Goal: Task Accomplishment & Management: Use online tool/utility

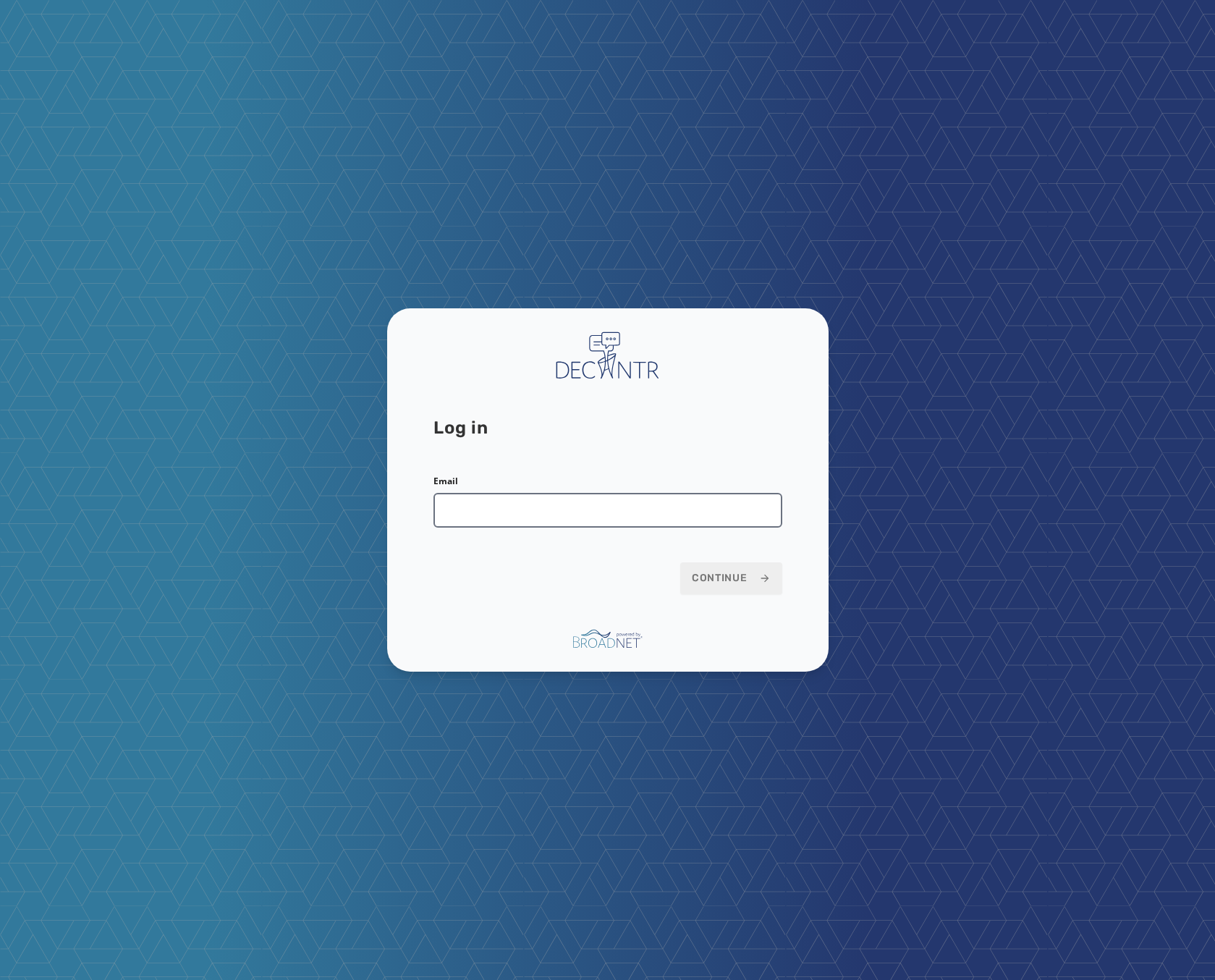
click at [594, 523] on input "Email" at bounding box center [608, 510] width 349 height 35
type input "**********"
click at [699, 572] on span "Continue" at bounding box center [731, 578] width 79 height 15
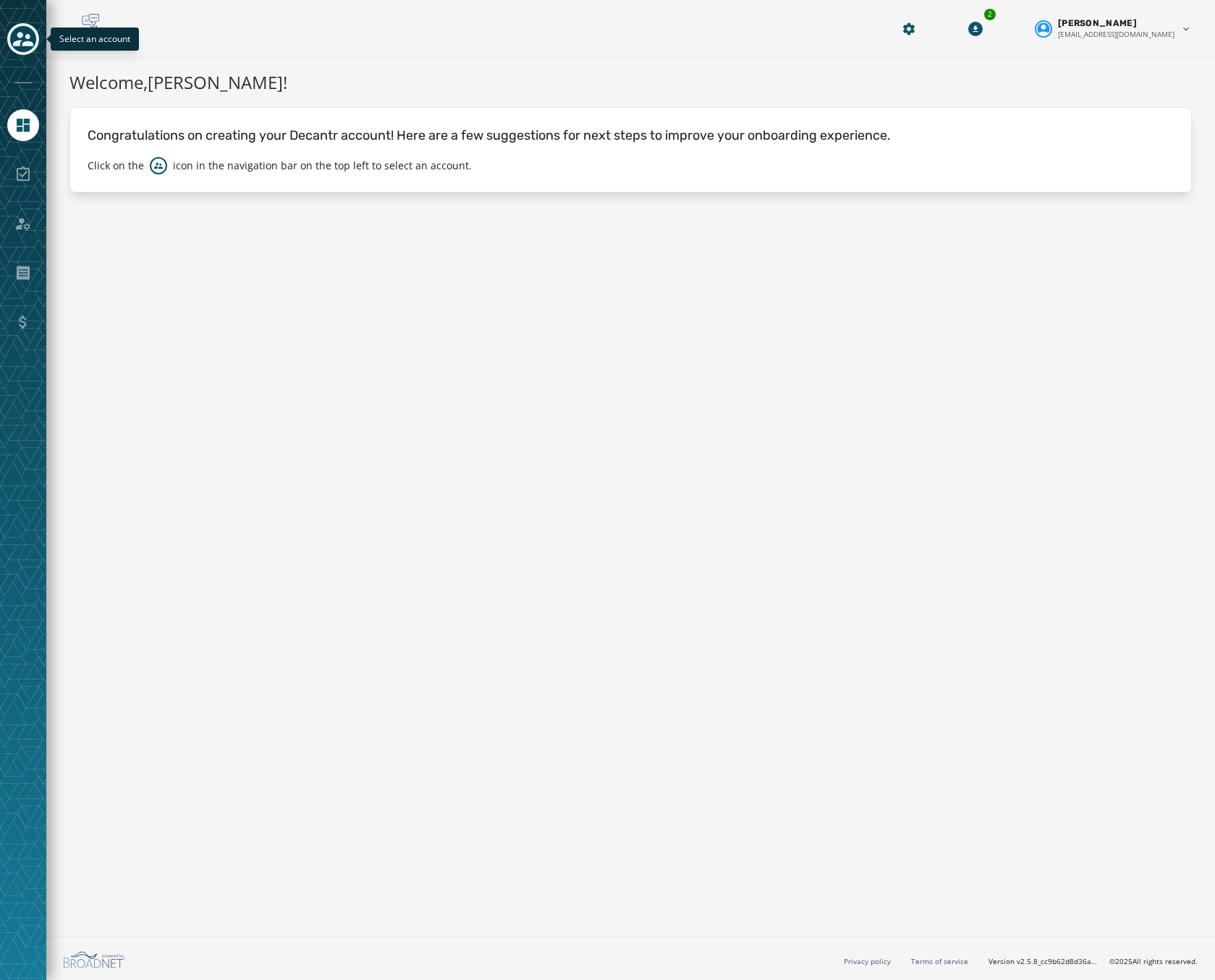
click at [28, 38] on icon "Toggle account select drawer" at bounding box center [22, 39] width 20 height 15
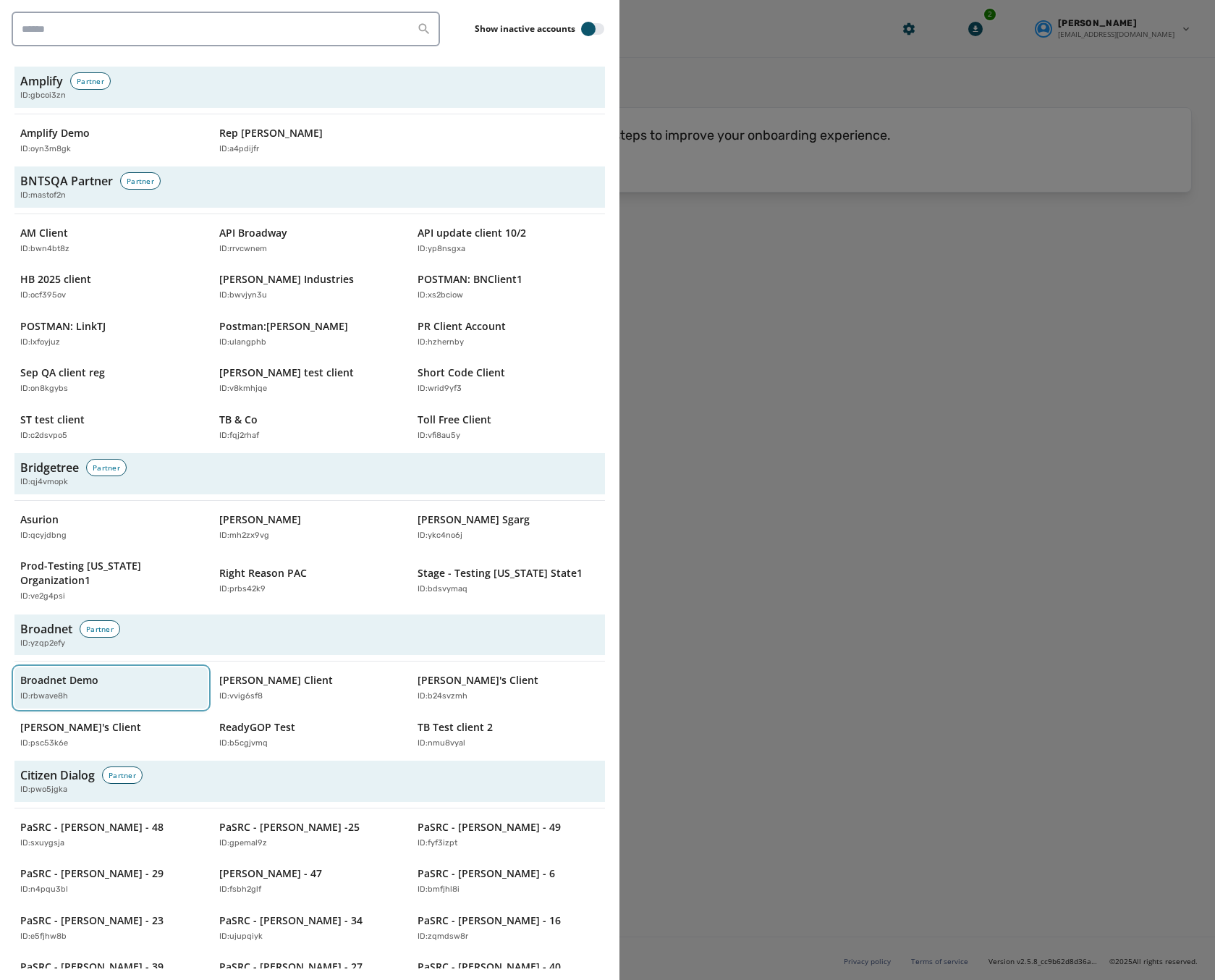
click at [129, 673] on div "Broadnet Demo ID: rbwave8h" at bounding box center [103, 688] width 167 height 29
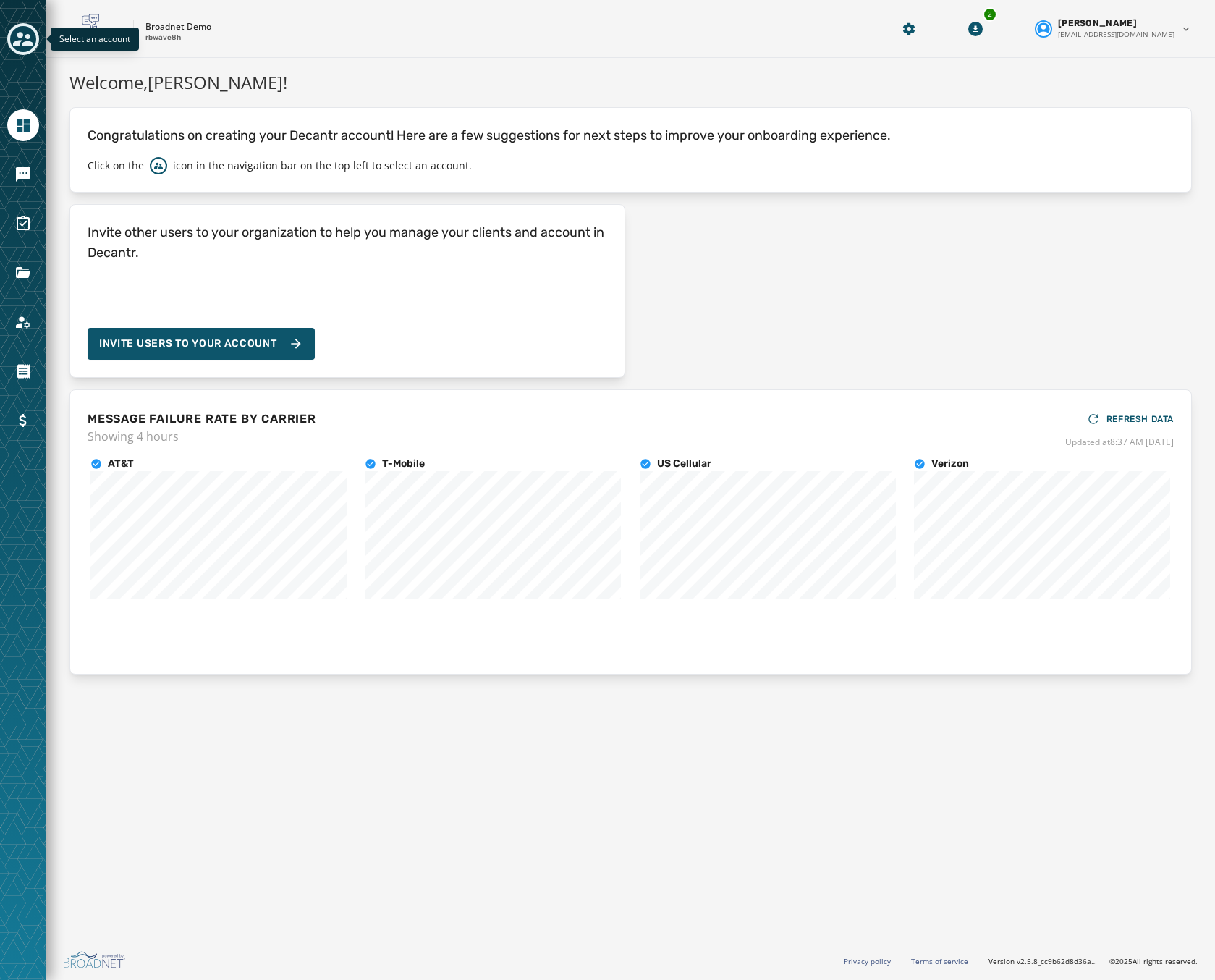
click at [21, 29] on button "Toggle account select drawer" at bounding box center [22, 39] width 32 height 32
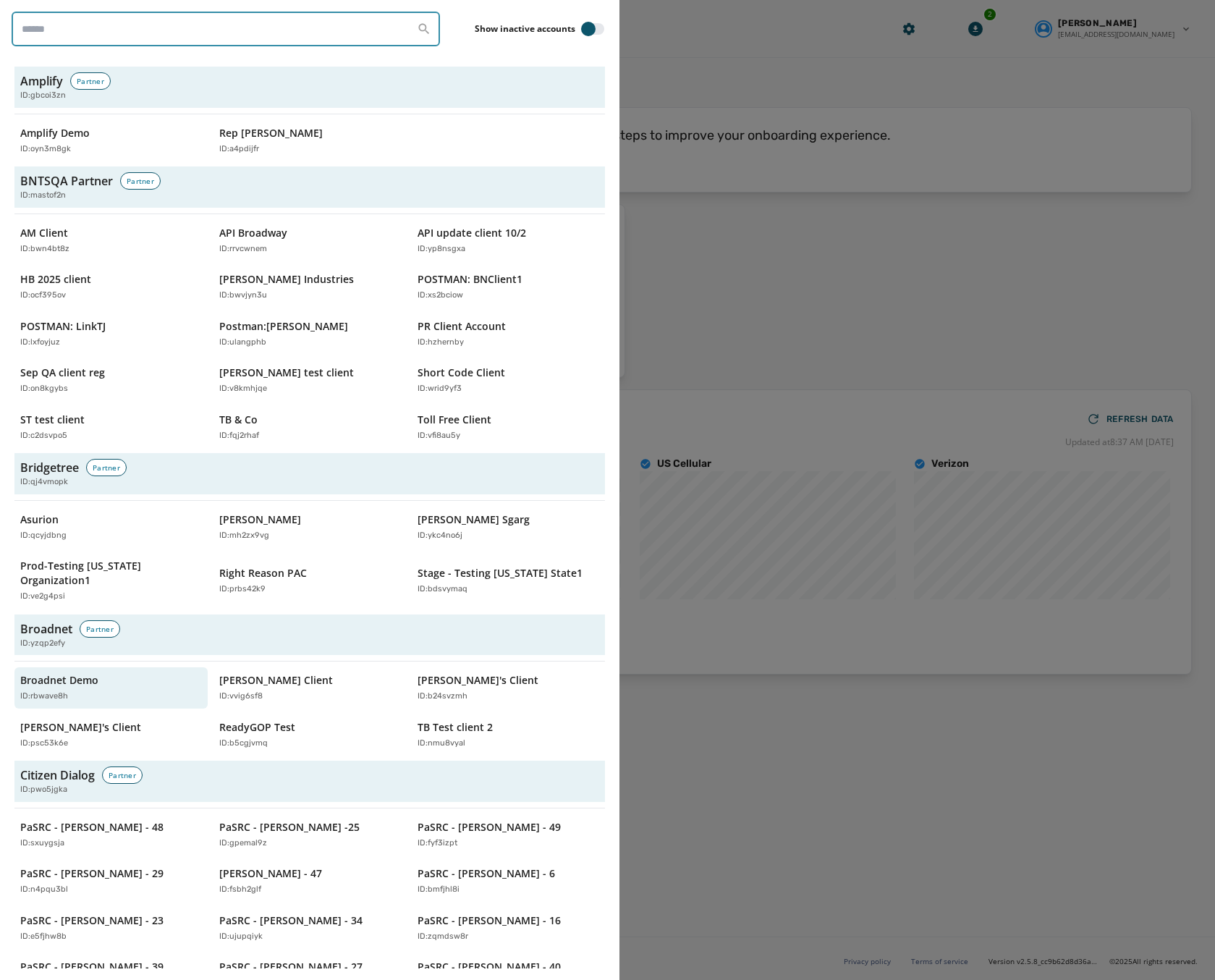
click at [92, 32] on input "search" at bounding box center [226, 29] width 429 height 35
paste input "********"
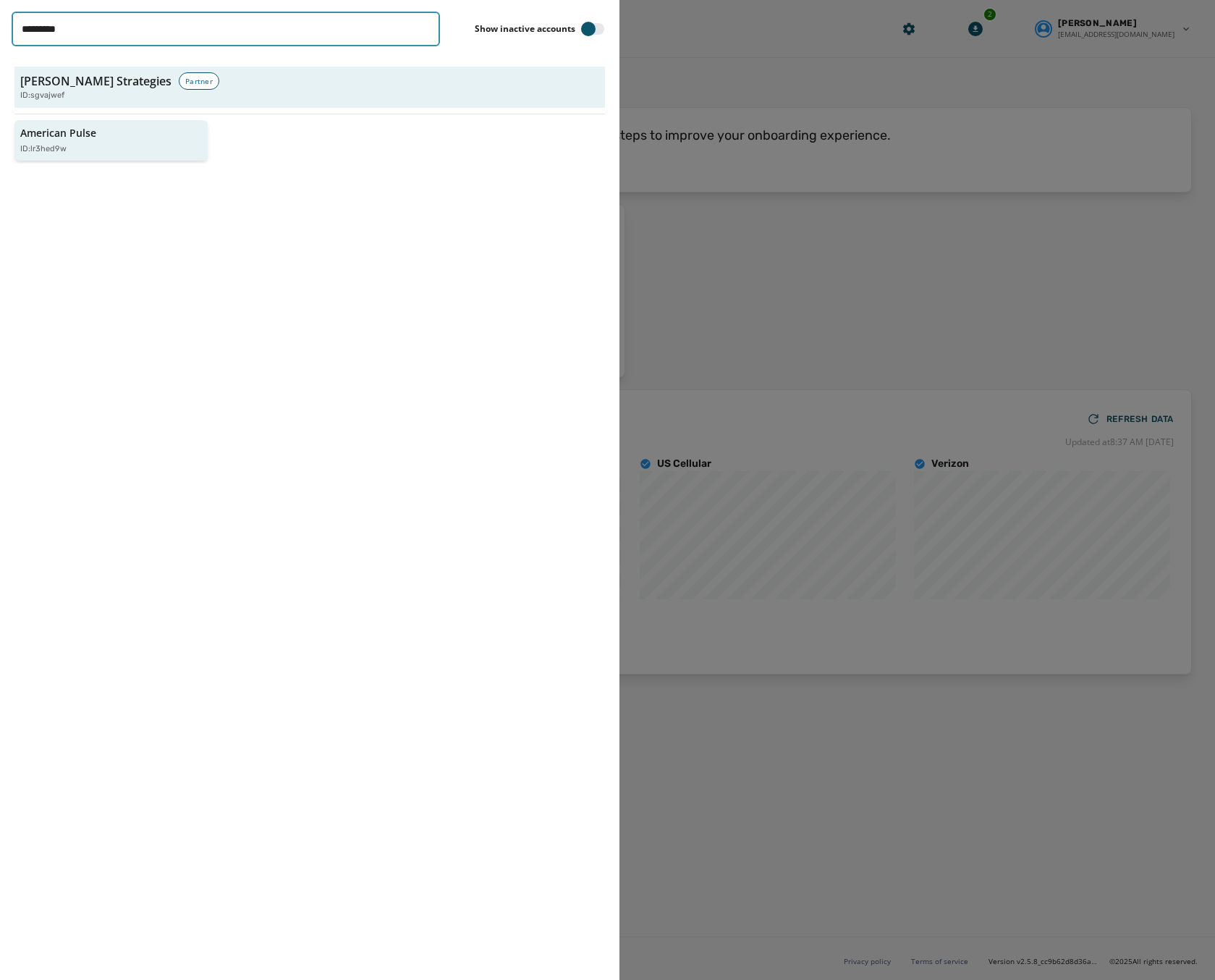
type input "********"
click at [64, 124] on button "American Pulse ID: lr3hed9w" at bounding box center [111, 141] width 194 height 41
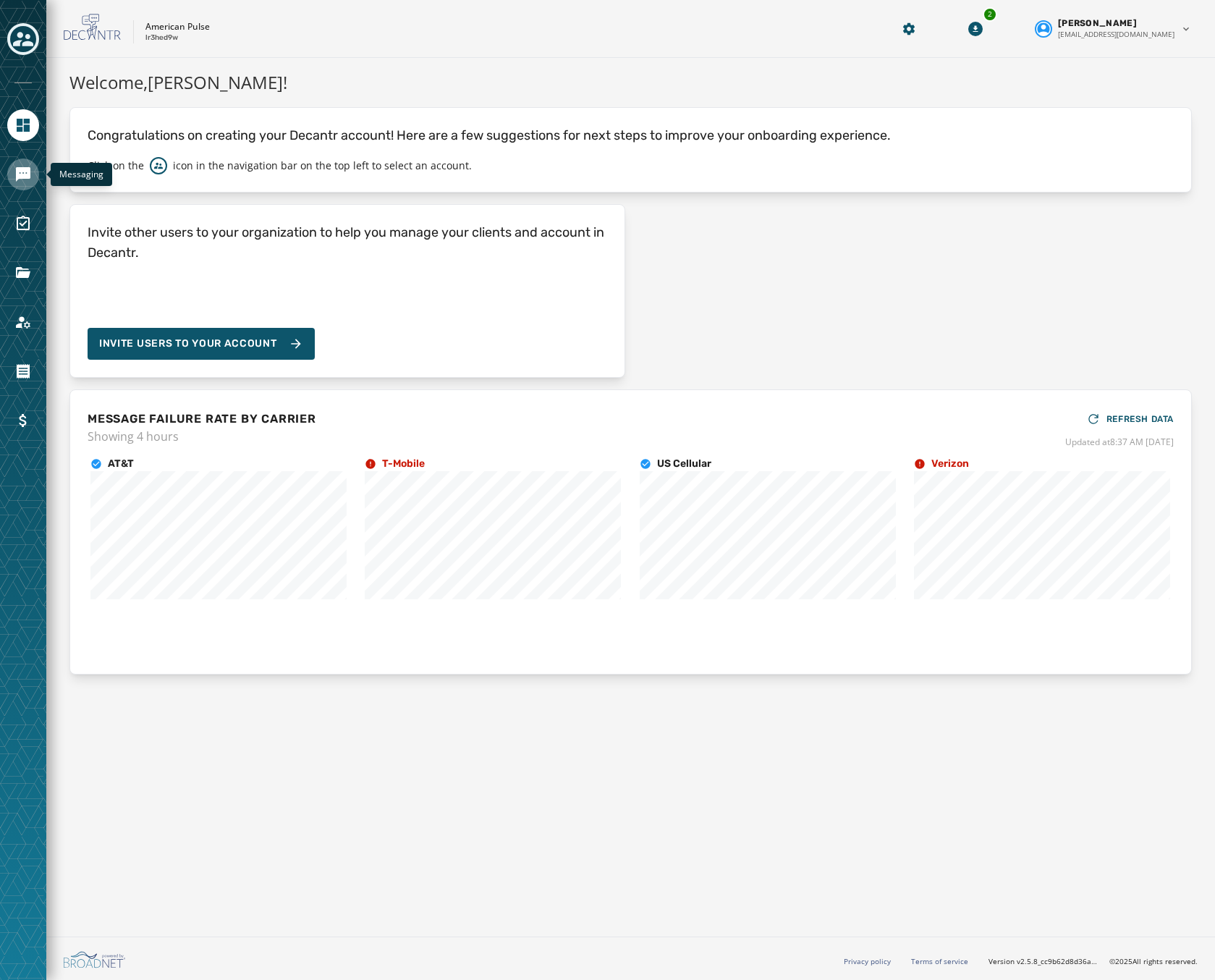
click at [30, 167] on icon "Navigate to Messaging" at bounding box center [23, 175] width 17 height 17
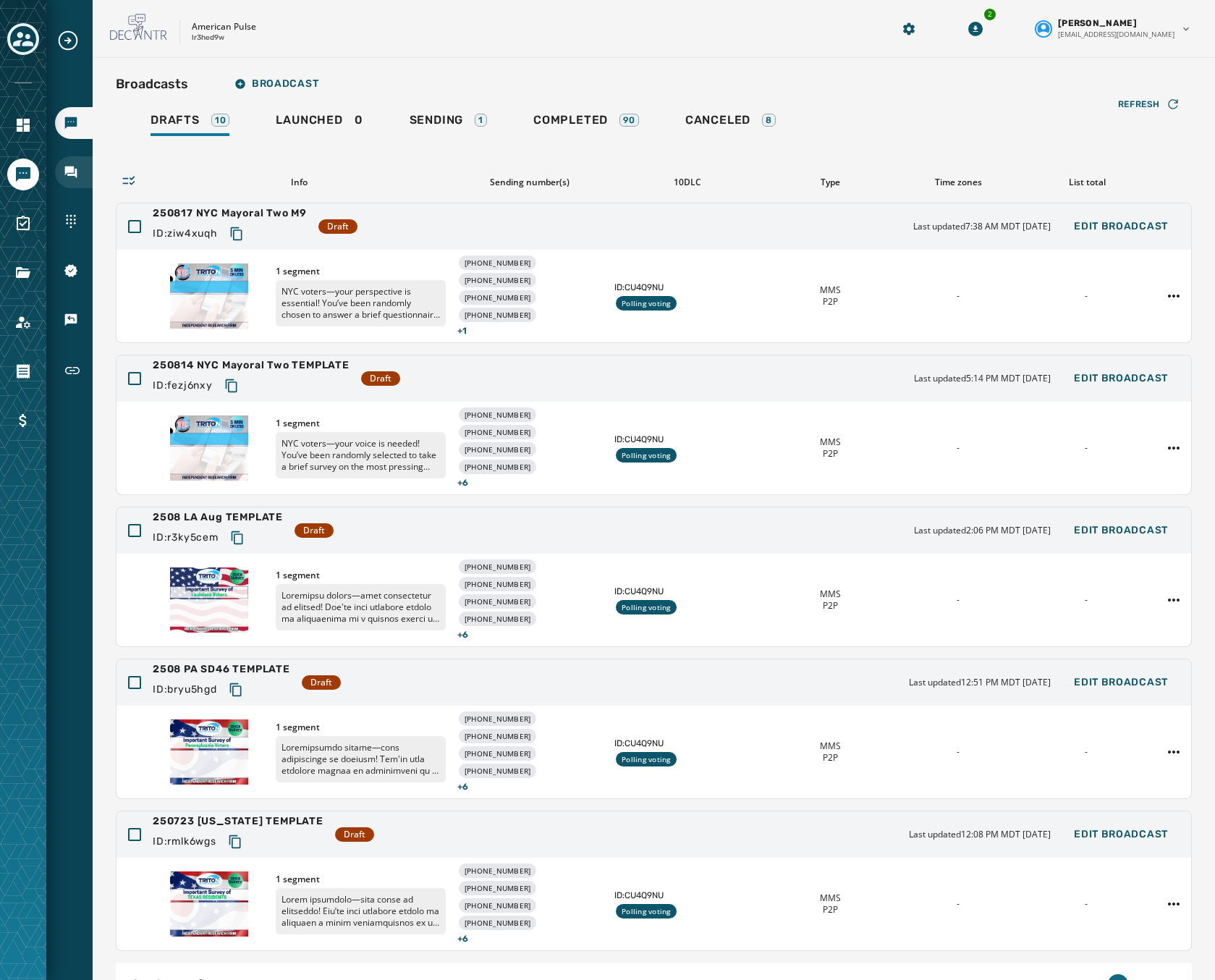
click at [81, 179] on div "Inbox" at bounding box center [74, 172] width 38 height 32
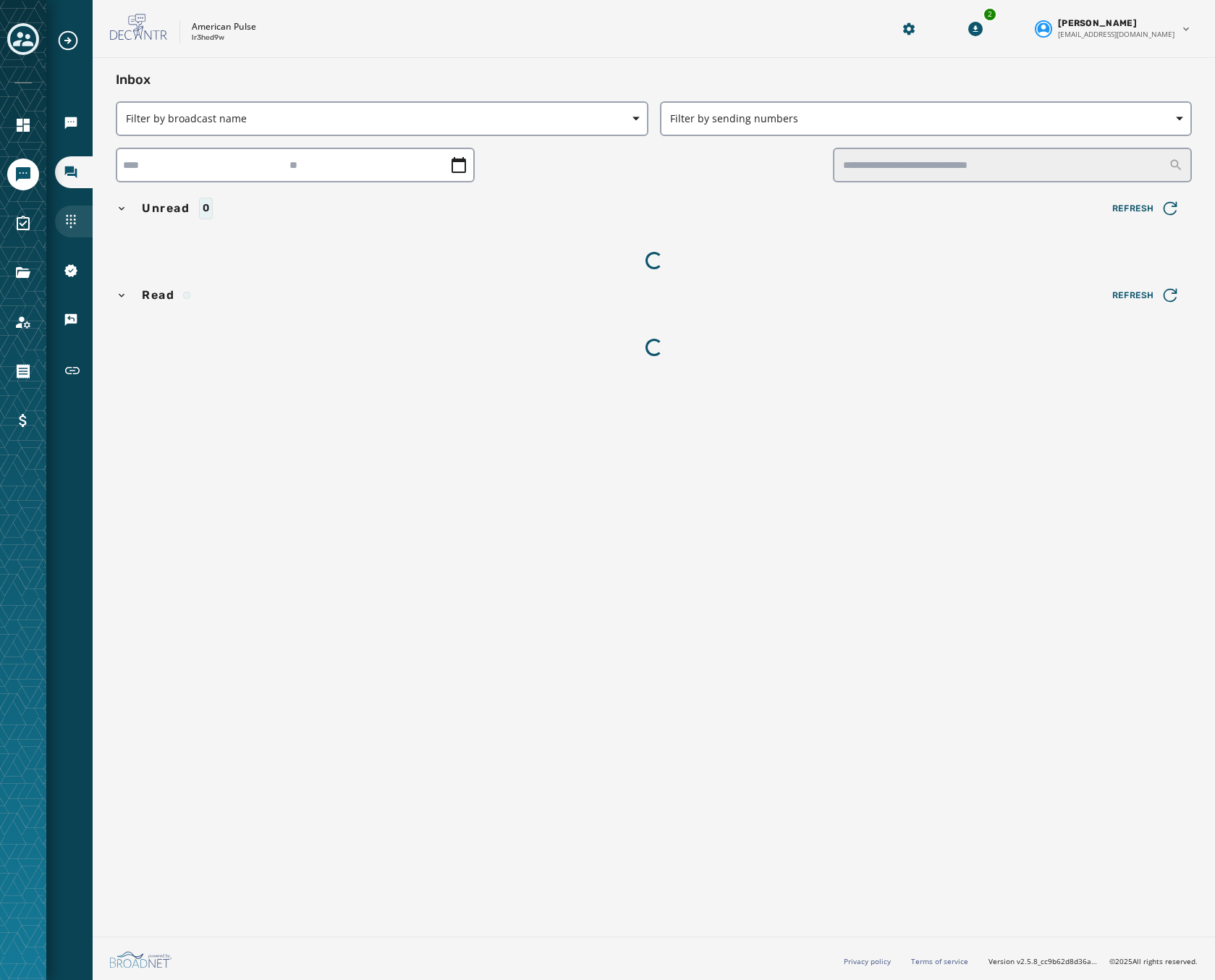
click at [70, 214] on icon "Navigate to Sending Numbers" at bounding box center [71, 221] width 15 height 15
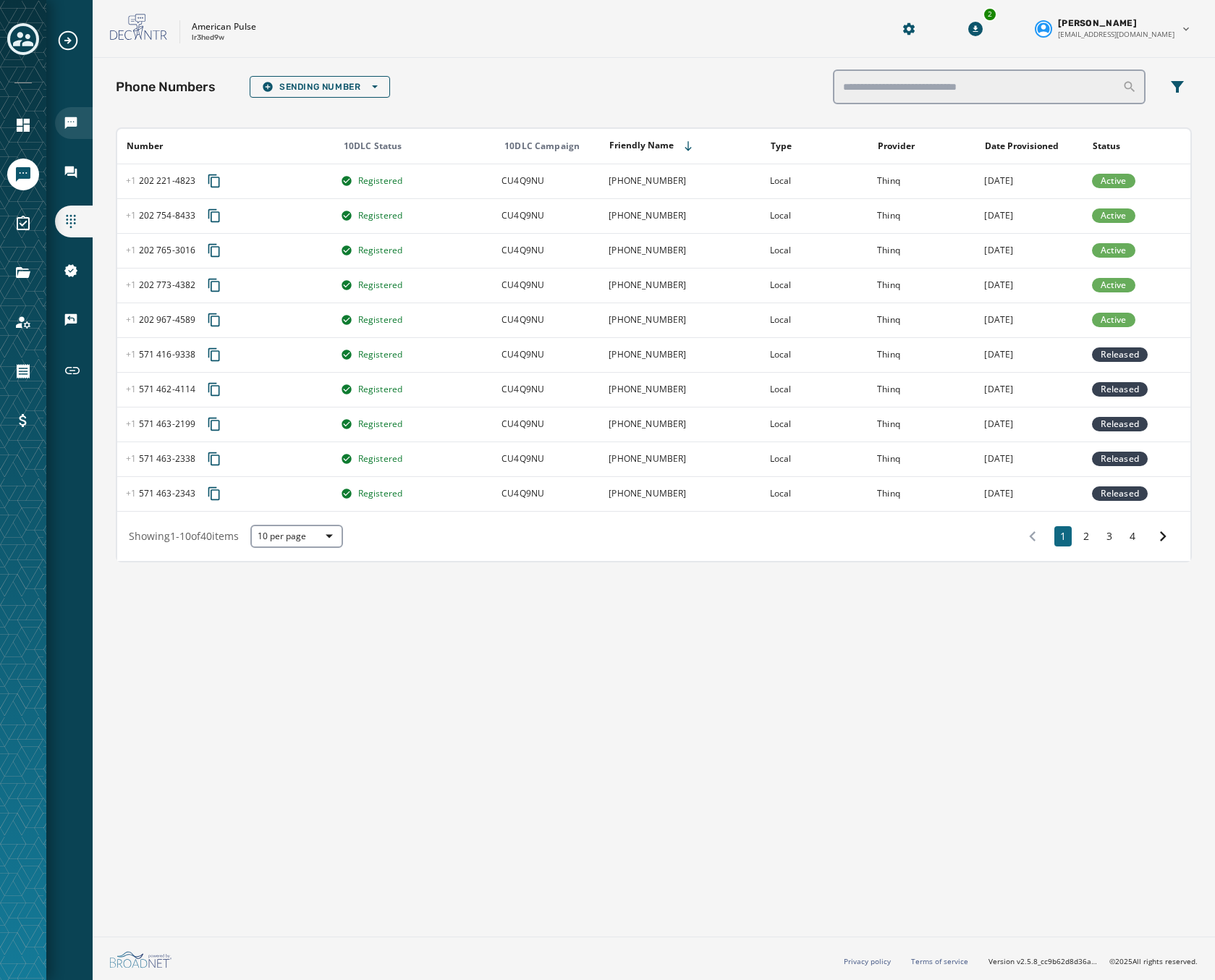
click at [72, 135] on div "Broadcasts" at bounding box center [74, 123] width 38 height 32
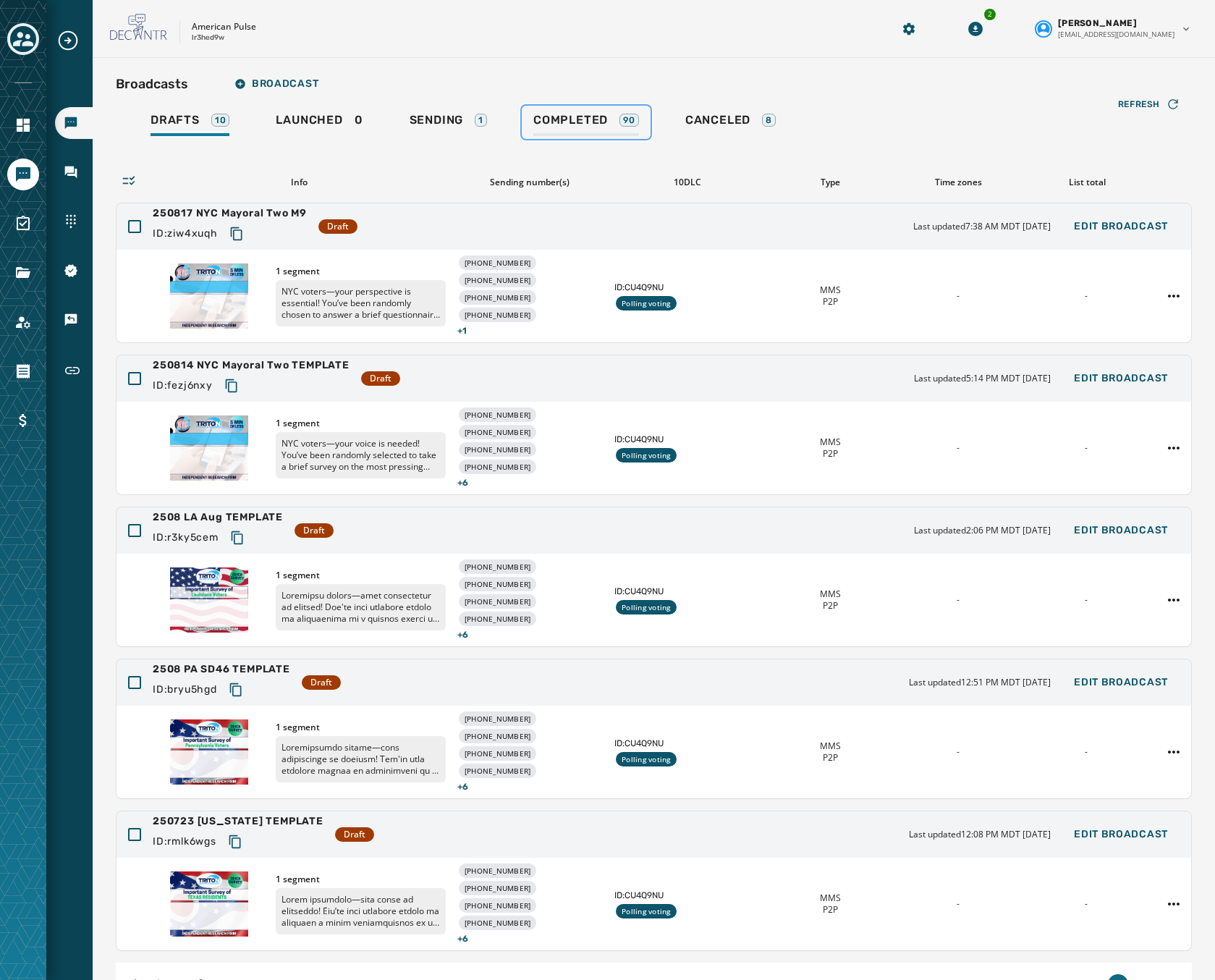
click at [558, 110] on link "Completed 90" at bounding box center [586, 122] width 129 height 34
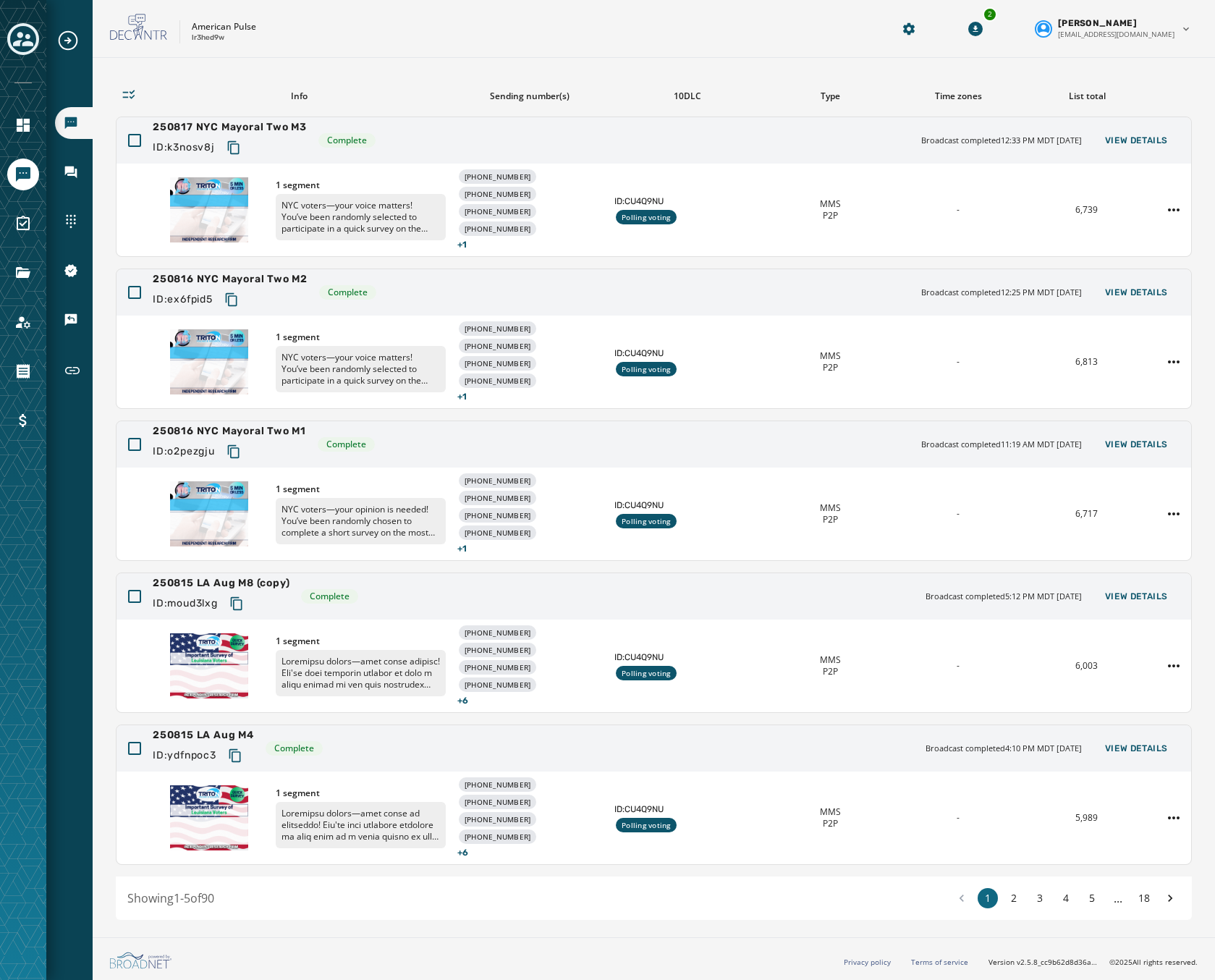
scroll to position [86, 0]
click at [215, 202] on img at bounding box center [209, 208] width 78 height 65
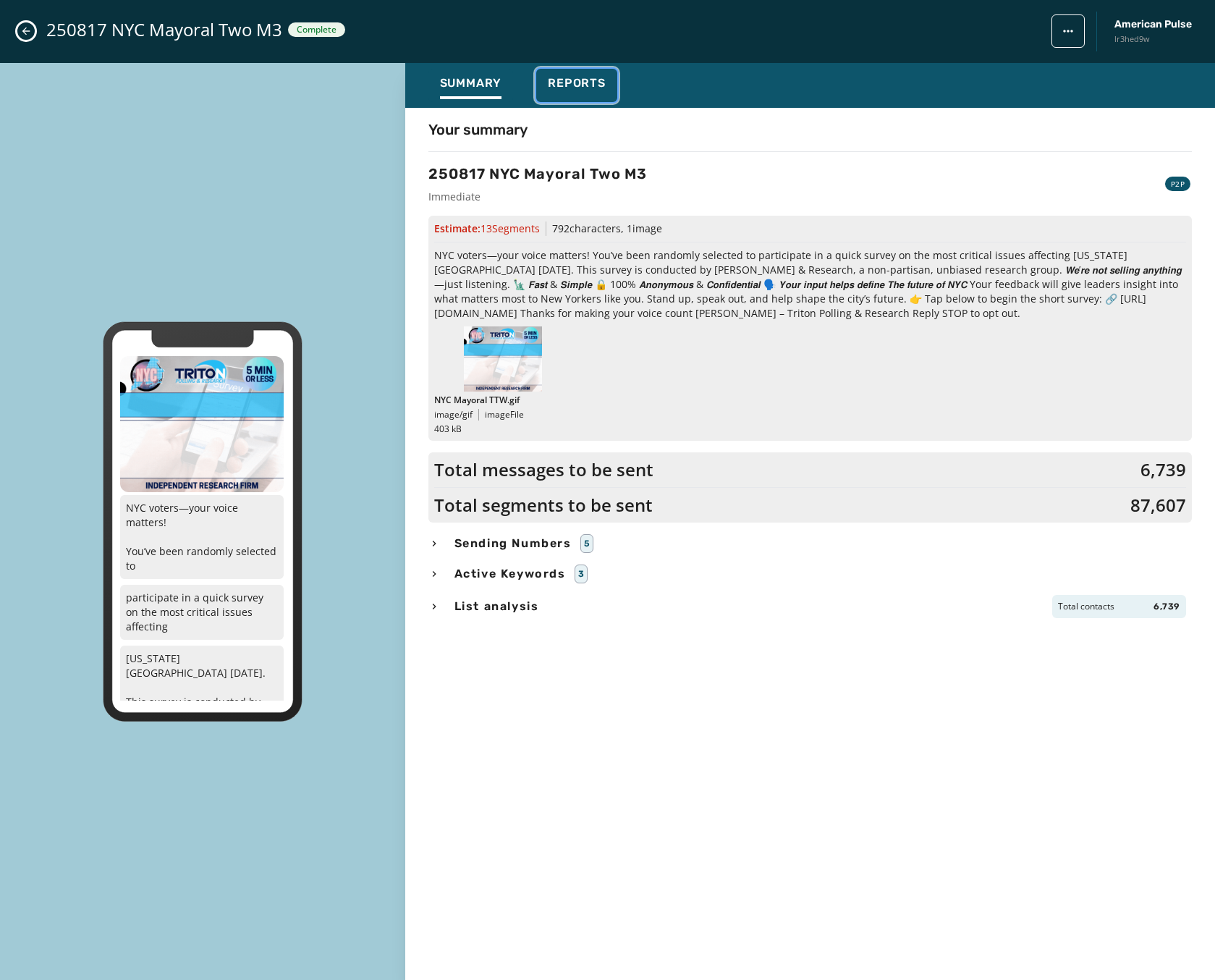
click at [573, 79] on span "Reports" at bounding box center [576, 83] width 58 height 15
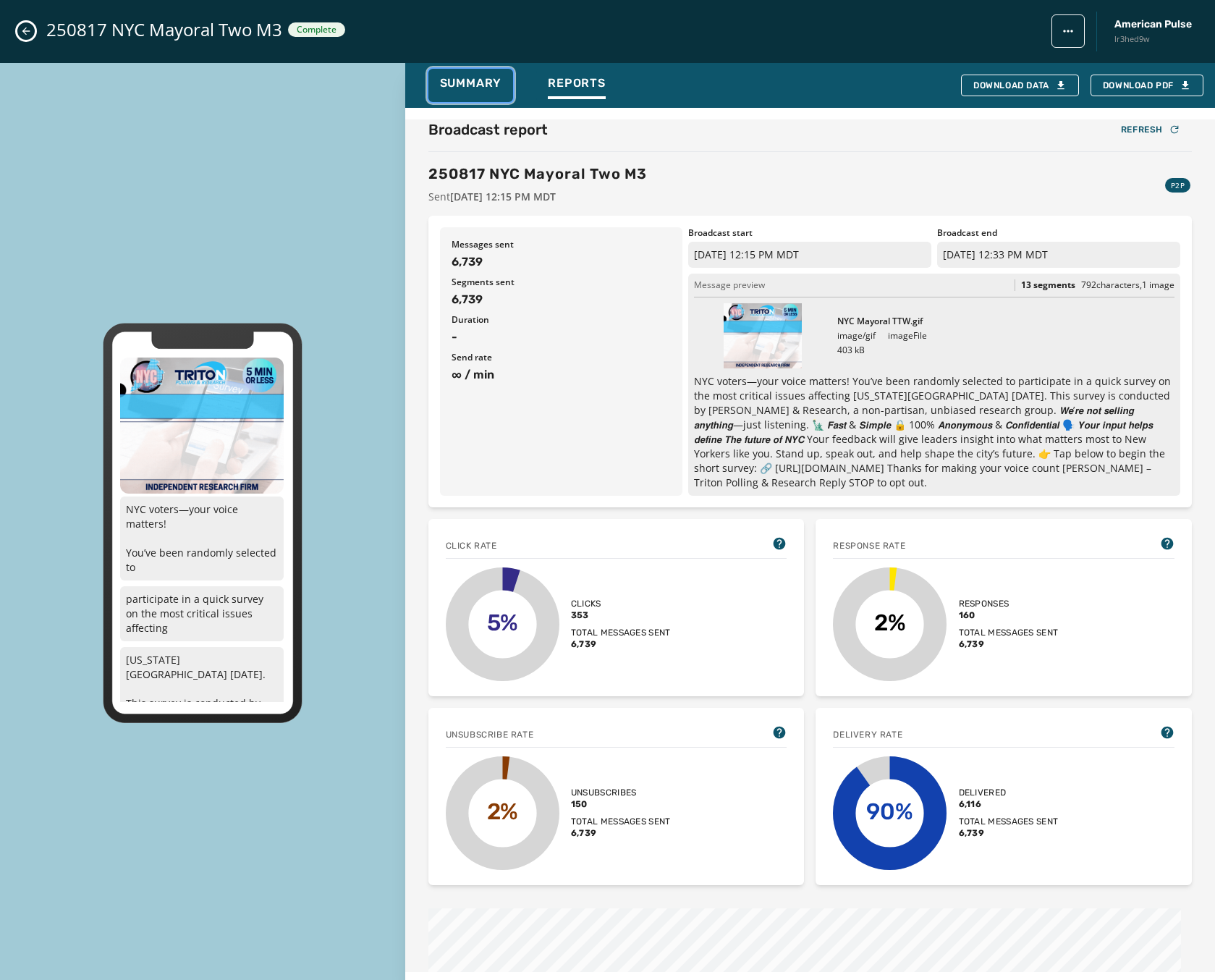
click at [464, 90] on span "Summary" at bounding box center [471, 83] width 62 height 15
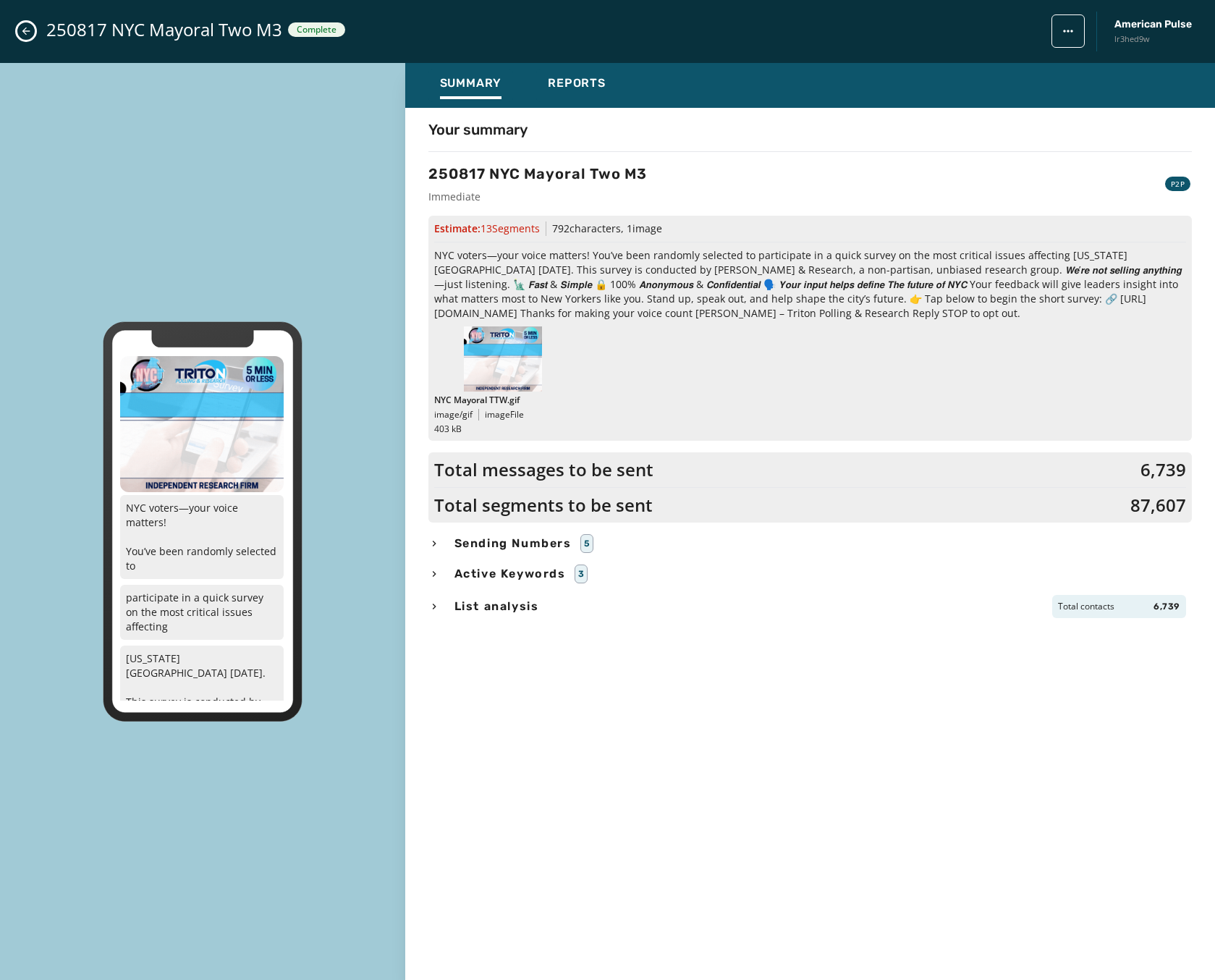
click at [39, 26] on div "250817 NYC Mayoral Two M3 Complete American Pulse lr3hed9w" at bounding box center [608, 31] width 1215 height 63
click at [27, 28] on icon "Close admin drawer" at bounding box center [25, 30] width 11 height 11
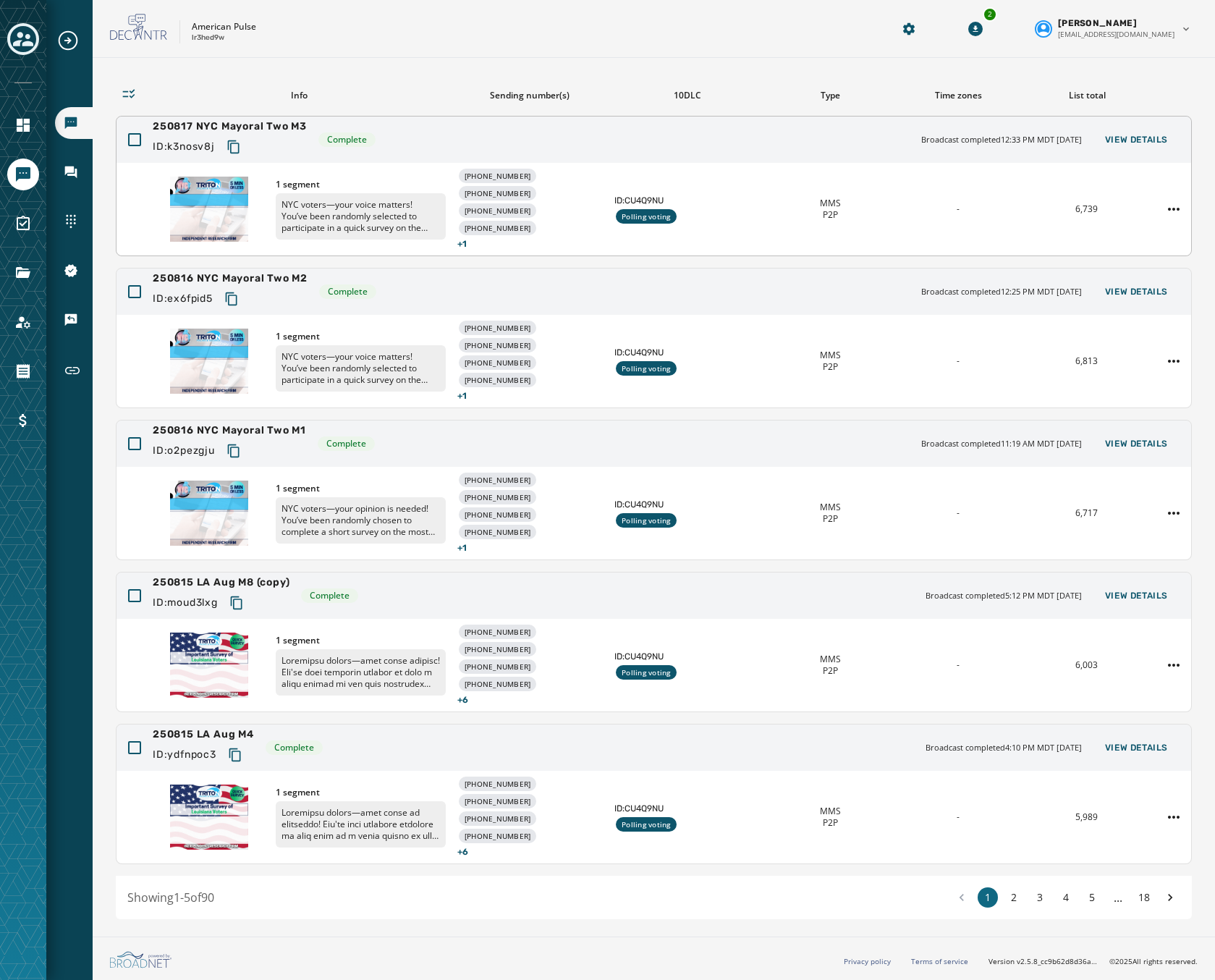
click at [363, 150] on div "250817 NYC Mayoral Two M3 ID: k3nosv8j Complete Broadcast completed 12:33 PM MD…" at bounding box center [654, 140] width 1075 height 47
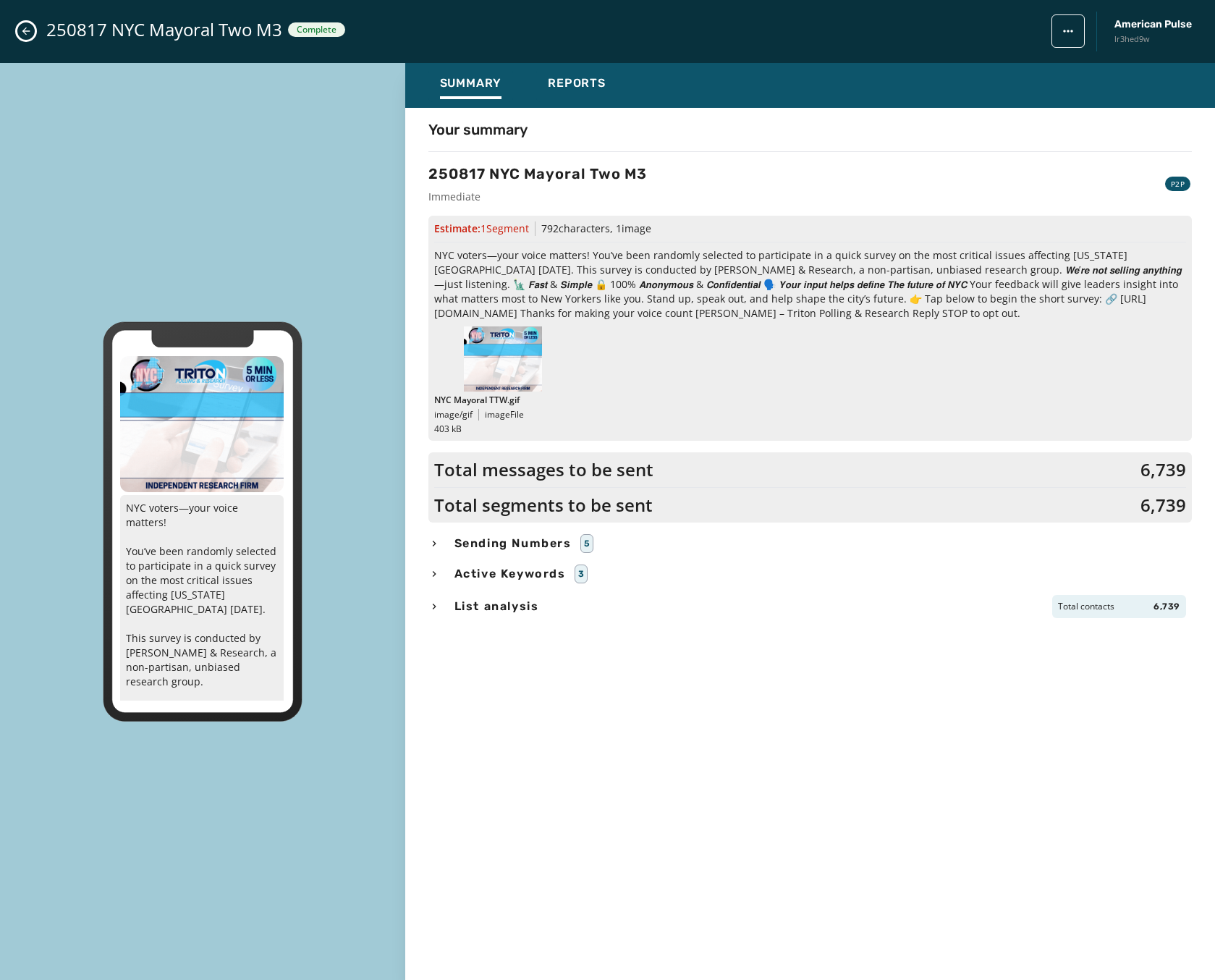
click at [735, 646] on div "Your summary 250817 NYC Mayoral Two M3 Immediate P2P Estimate: 1 Segment 792 ch…" at bounding box center [810, 539] width 810 height 841
